Goal: Information Seeking & Learning: Learn about a topic

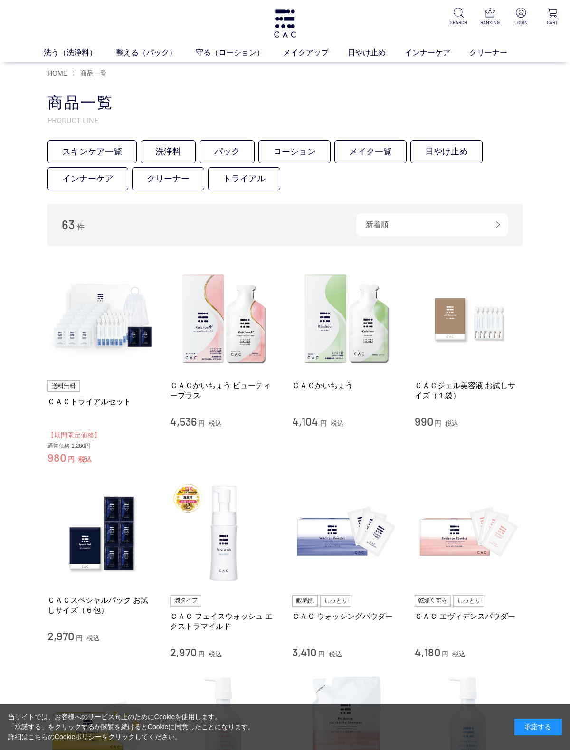
click at [98, 315] on img at bounding box center [102, 319] width 108 height 108
click at [229, 146] on link "パック" at bounding box center [227, 151] width 55 height 23
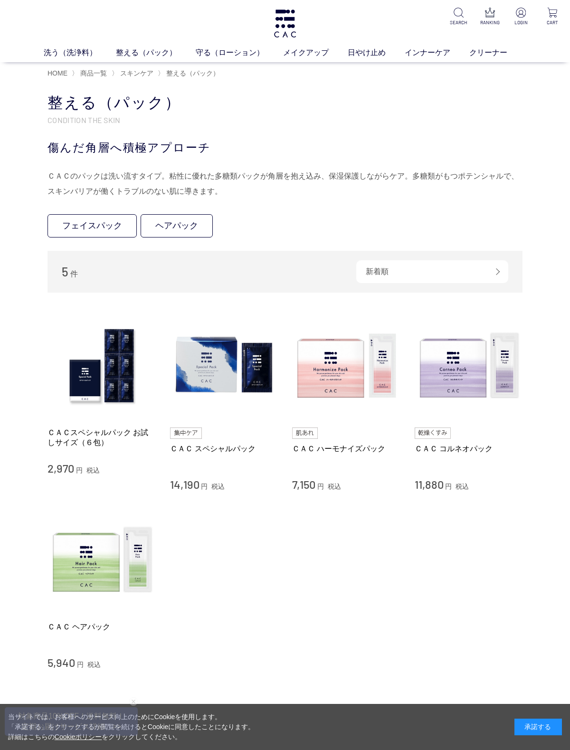
click at [228, 380] on img at bounding box center [224, 366] width 108 height 108
click at [349, 382] on img at bounding box center [346, 366] width 108 height 108
click at [458, 375] on img at bounding box center [469, 366] width 108 height 108
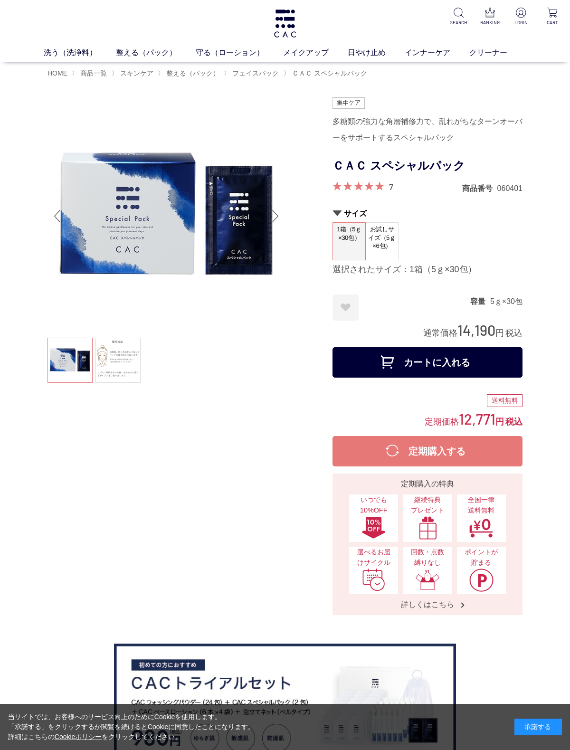
click at [119, 357] on link at bounding box center [118, 360] width 45 height 45
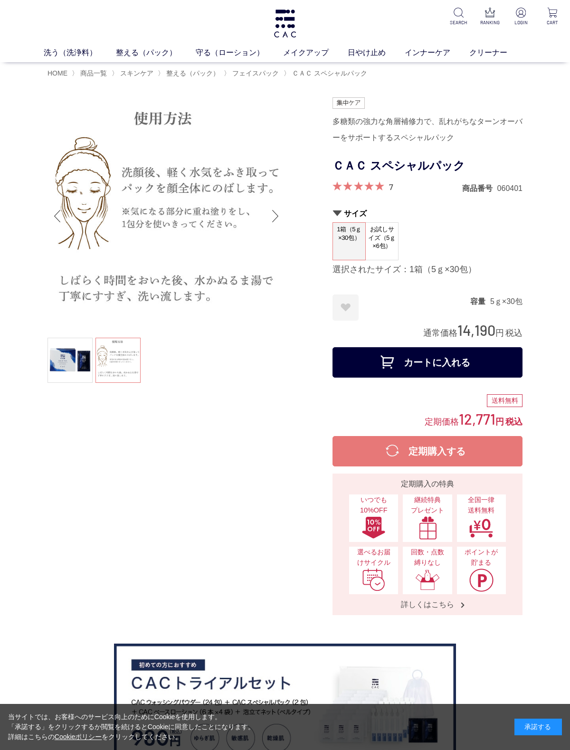
click at [378, 185] on span at bounding box center [359, 186] width 52 height 9
click at [402, 188] on div "7 商品番号 060401" at bounding box center [428, 188] width 190 height 12
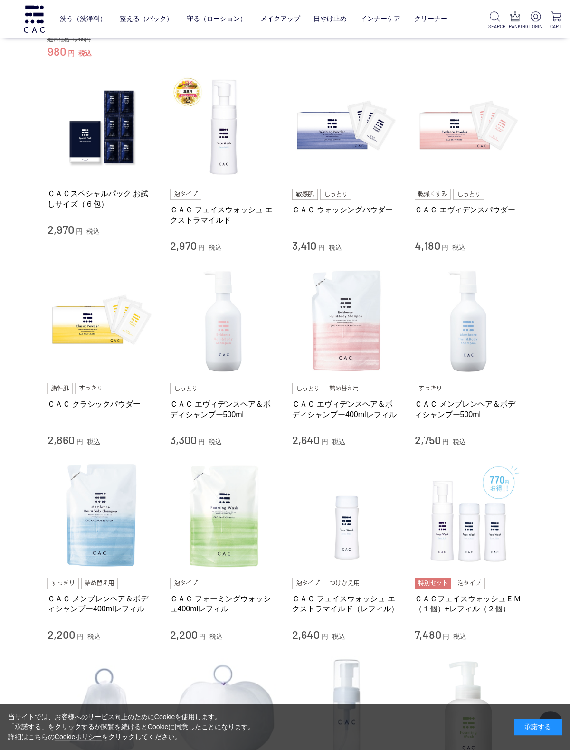
scroll to position [344, 0]
click at [230, 335] on img at bounding box center [224, 322] width 108 height 108
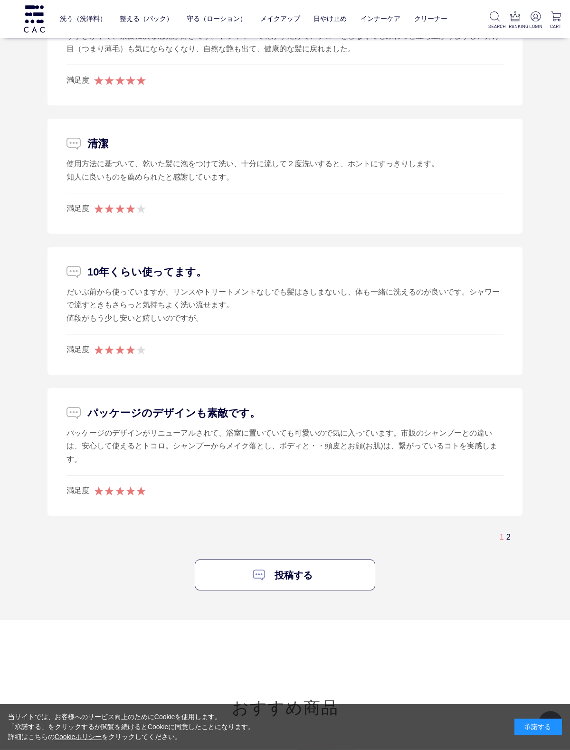
scroll to position [2365, 0]
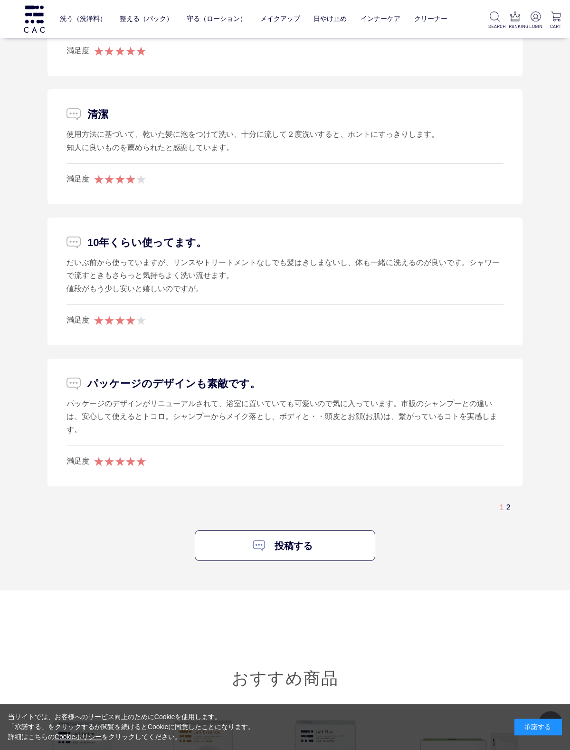
click at [512, 500] on div "1 2" at bounding box center [285, 508] width 475 height 16
click at [510, 504] on link "2" at bounding box center [509, 508] width 4 height 8
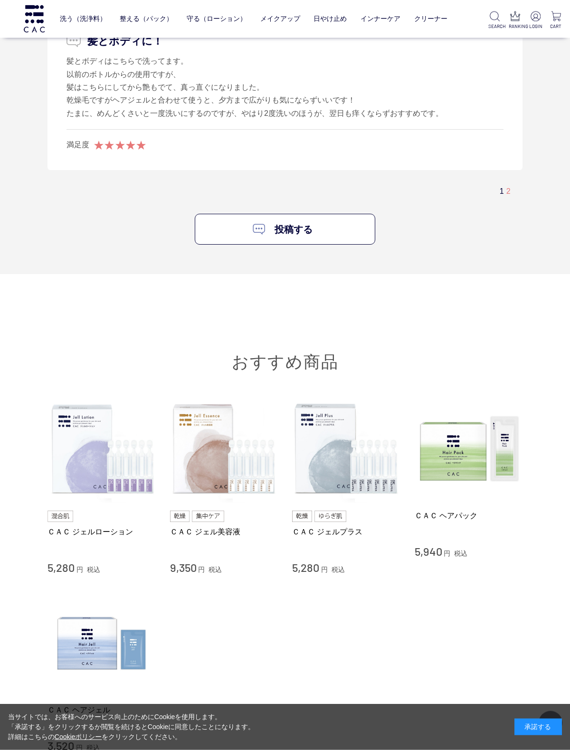
scroll to position [2306, 0]
